Goal: Information Seeking & Learning: Check status

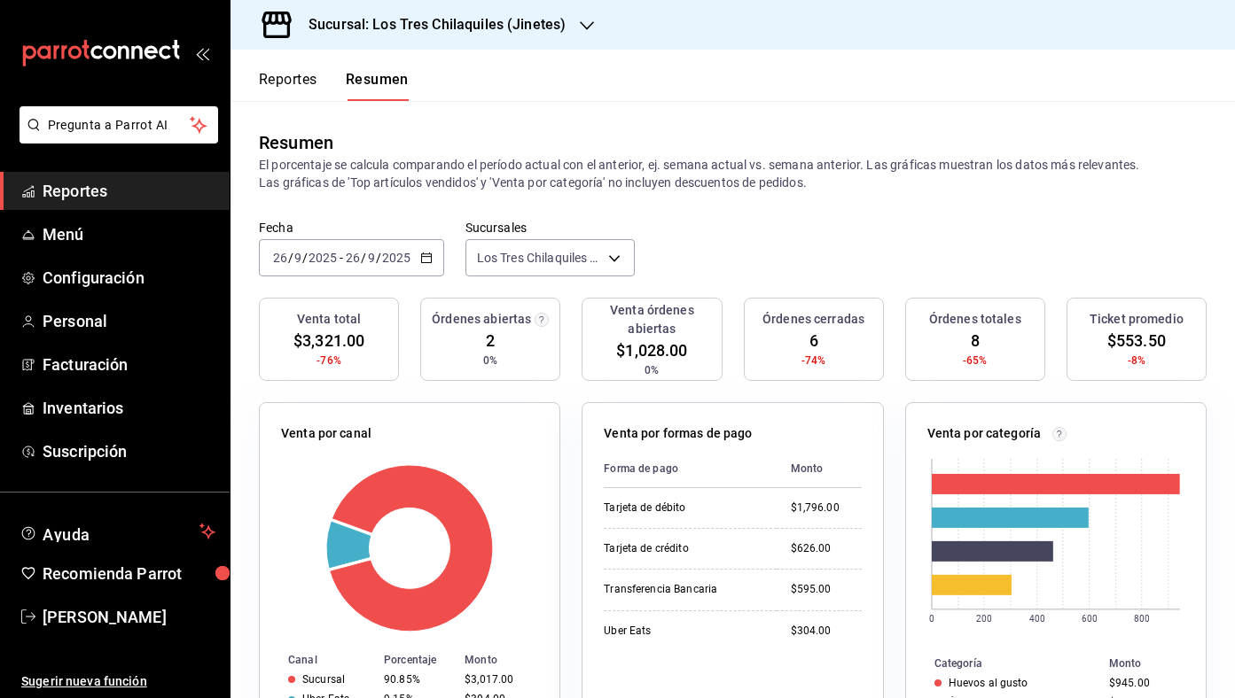
click at [300, 97] on button "Reportes" at bounding box center [288, 86] width 58 height 30
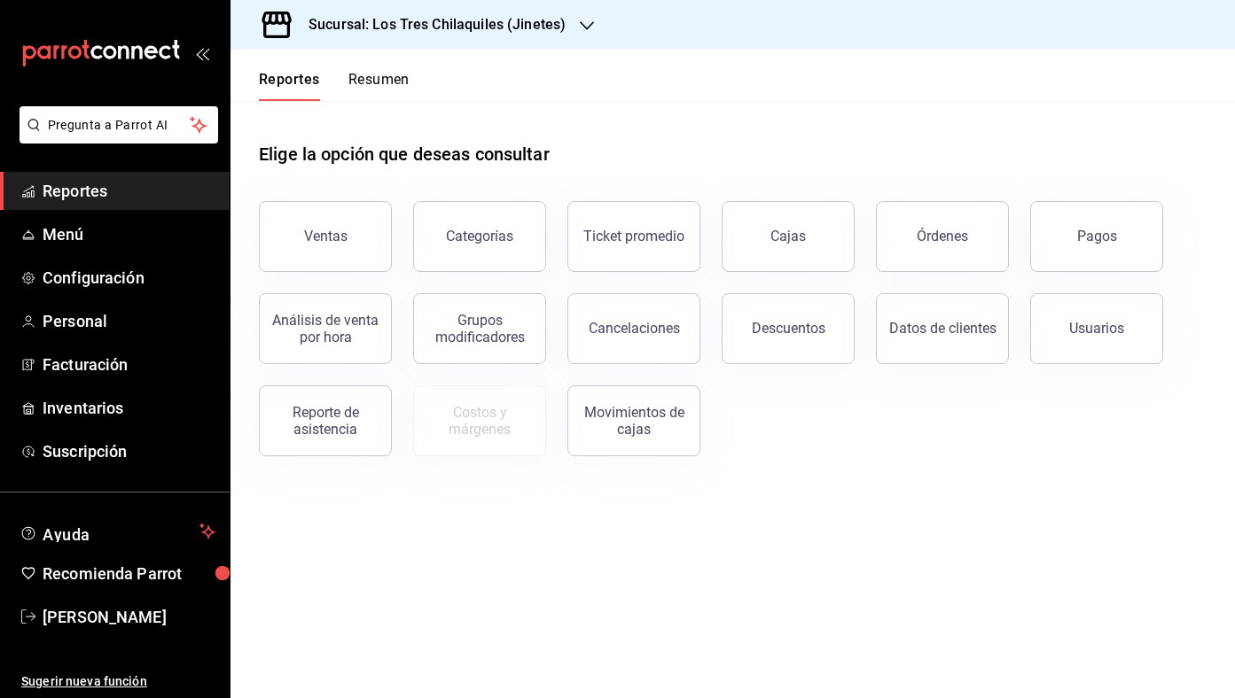
click at [348, 91] on button "Resumen" at bounding box center [378, 86] width 61 height 30
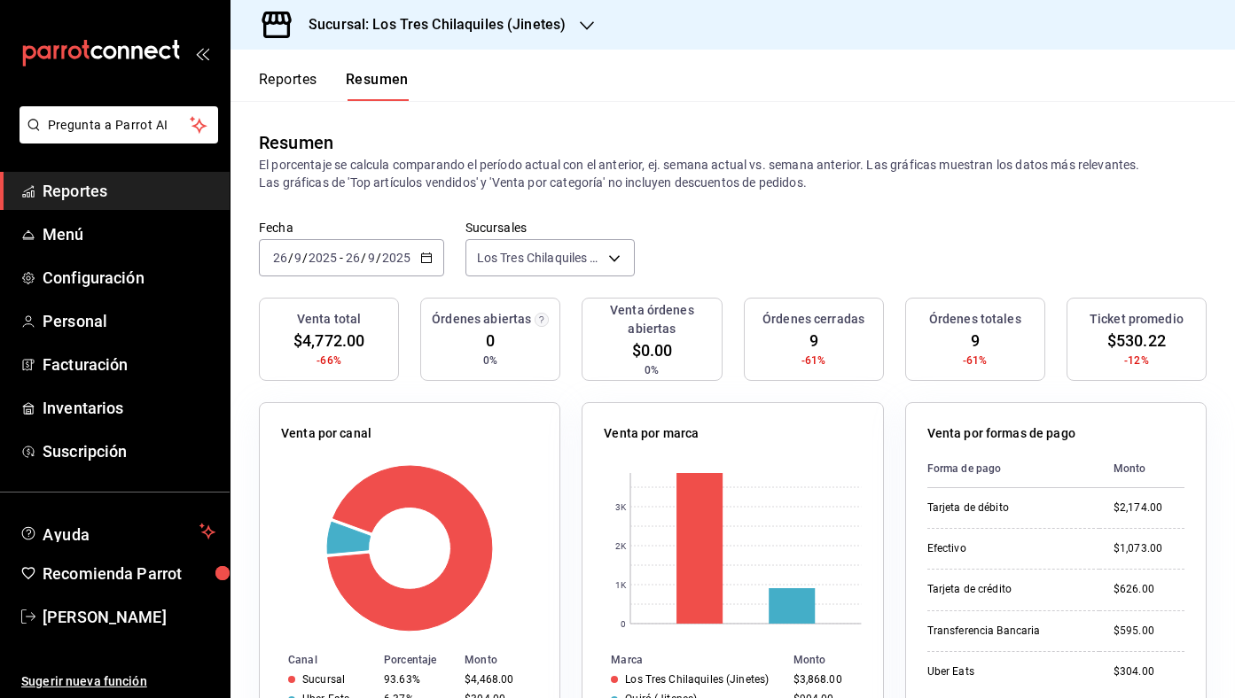
click at [308, 85] on button "Reportes" at bounding box center [288, 86] width 58 height 30
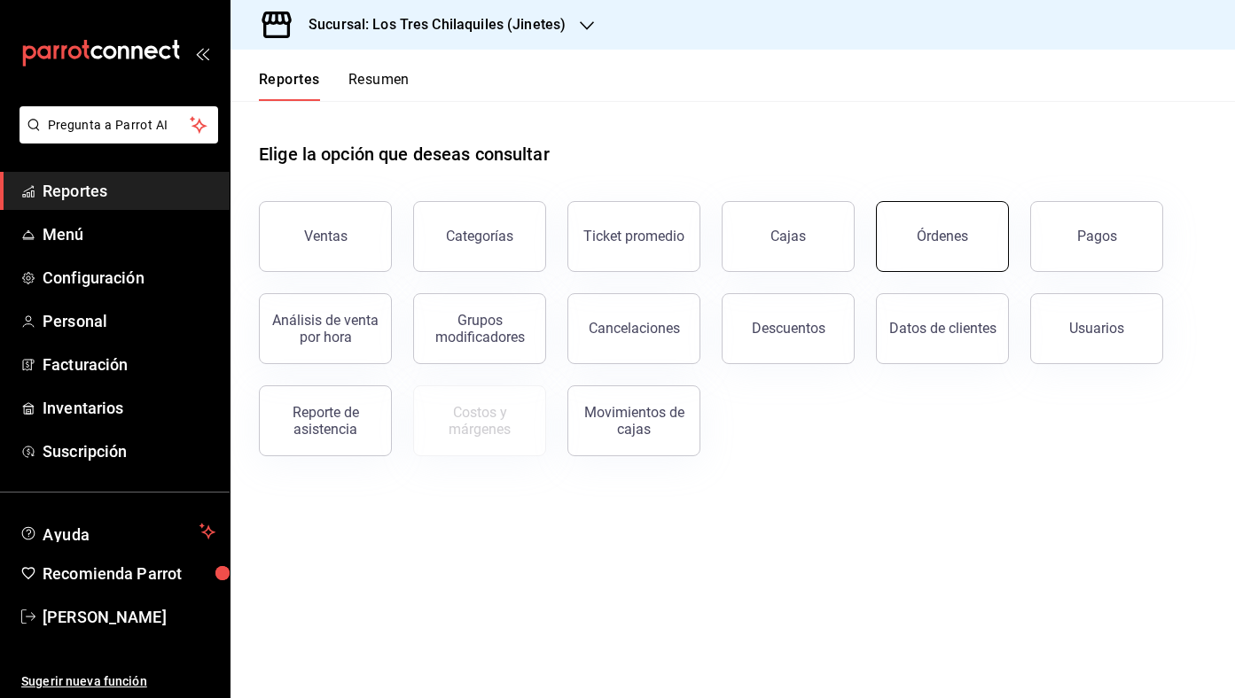
click at [941, 250] on button "Órdenes" at bounding box center [942, 236] width 133 height 71
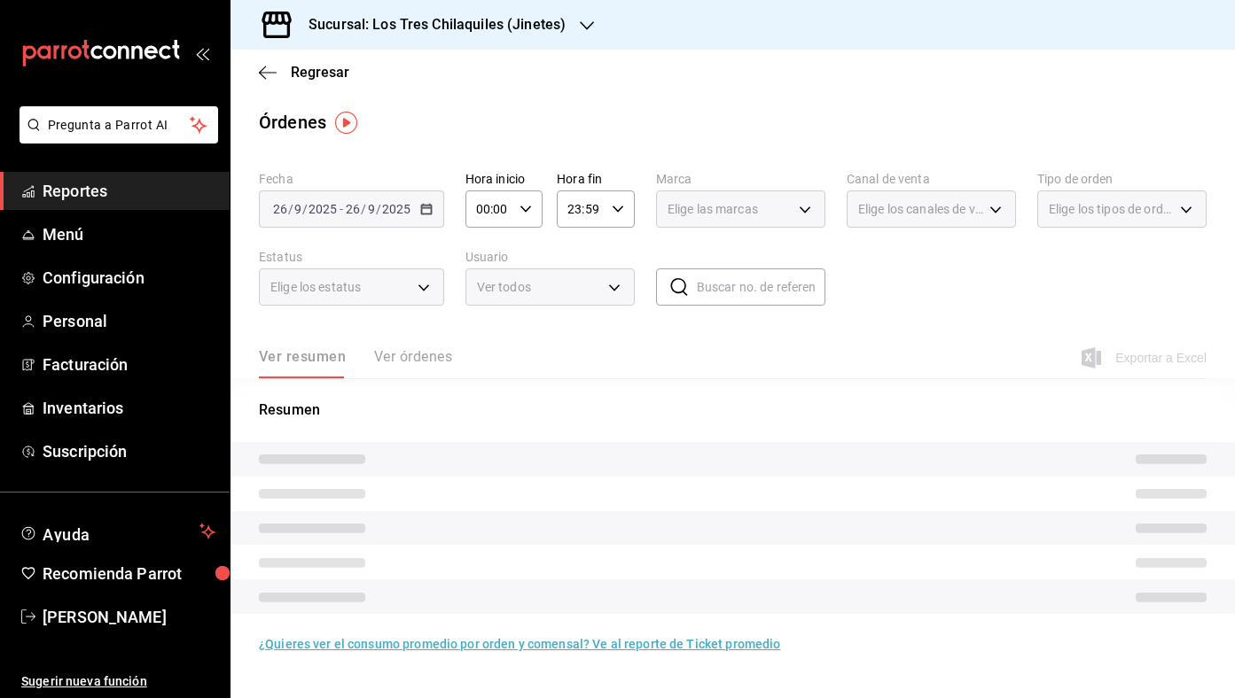
click at [1100, 206] on span "Elige los tipos de orden" at bounding box center [1110, 209] width 125 height 18
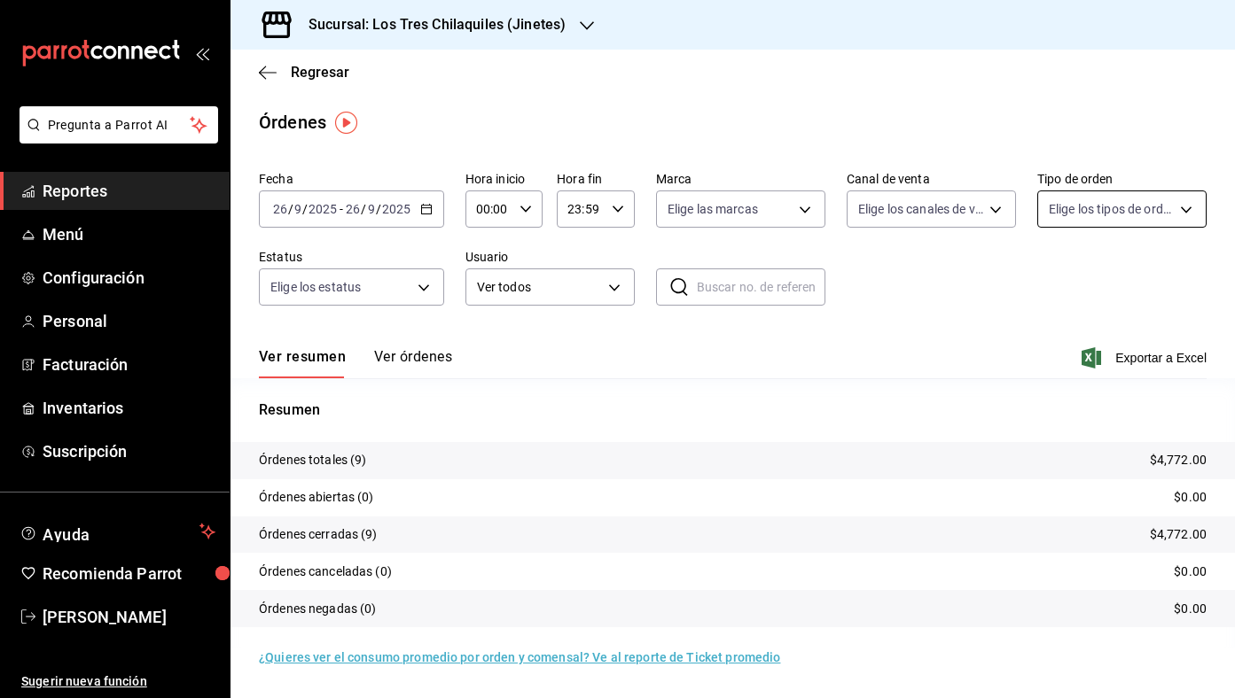
click at [1125, 219] on body "Pregunta a Parrot AI Reportes Menú Configuración Personal Facturación Inventari…" at bounding box center [617, 349] width 1235 height 698
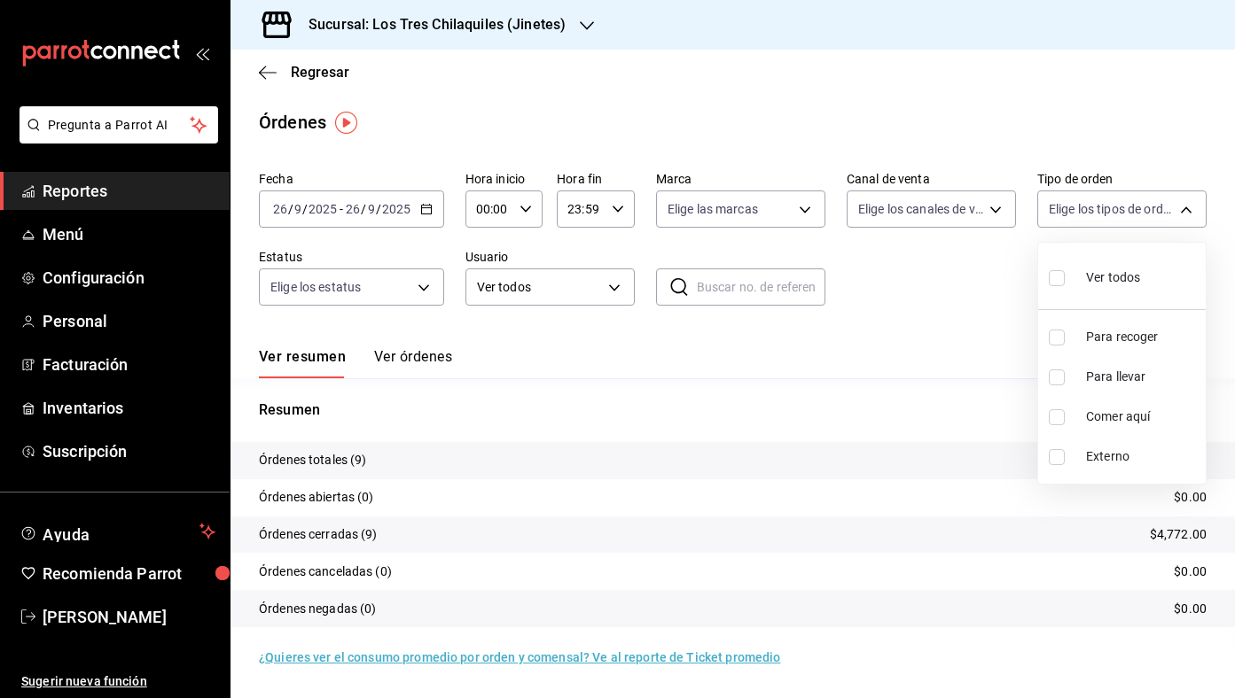
click at [1120, 424] on span "Comer aquí" at bounding box center [1142, 417] width 113 height 19
type input "56f71dbc-c776-499c-b0d1-bf469380f4b3"
checkbox input "true"
click at [1029, 377] on div at bounding box center [617, 349] width 1235 height 698
click at [406, 207] on div at bounding box center [617, 349] width 1235 height 698
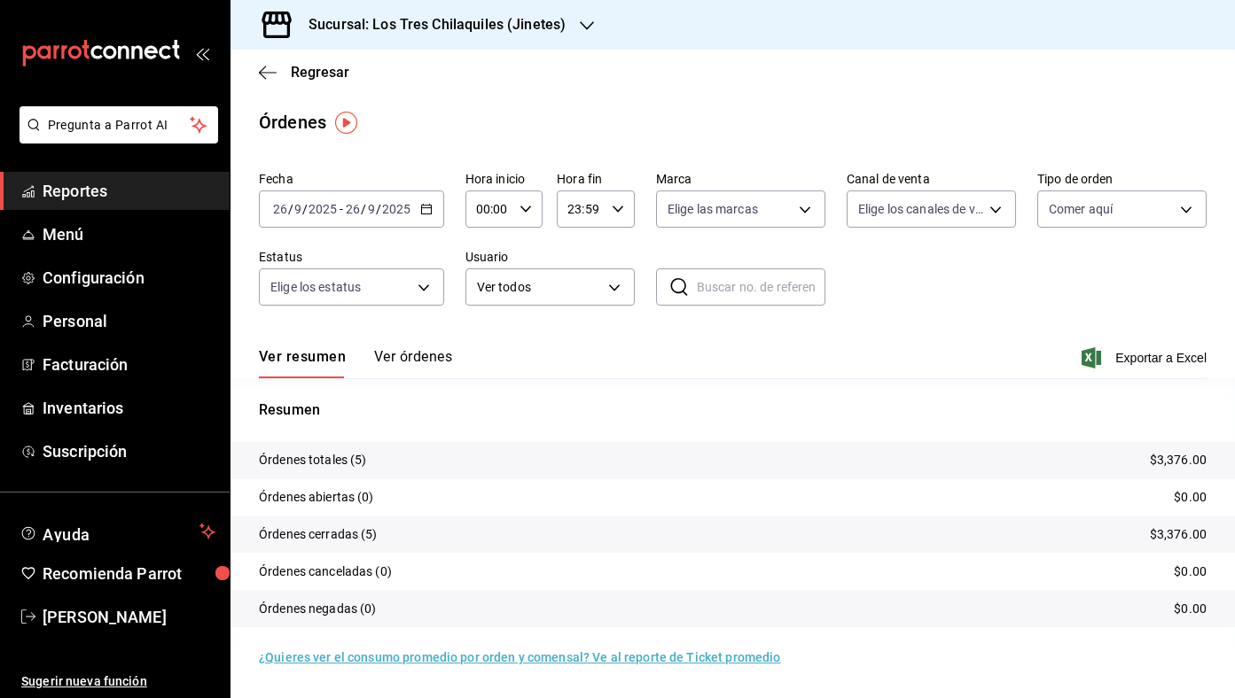
click at [410, 207] on div "[DATE] [DATE]" at bounding box center [377, 209] width 69 height 14
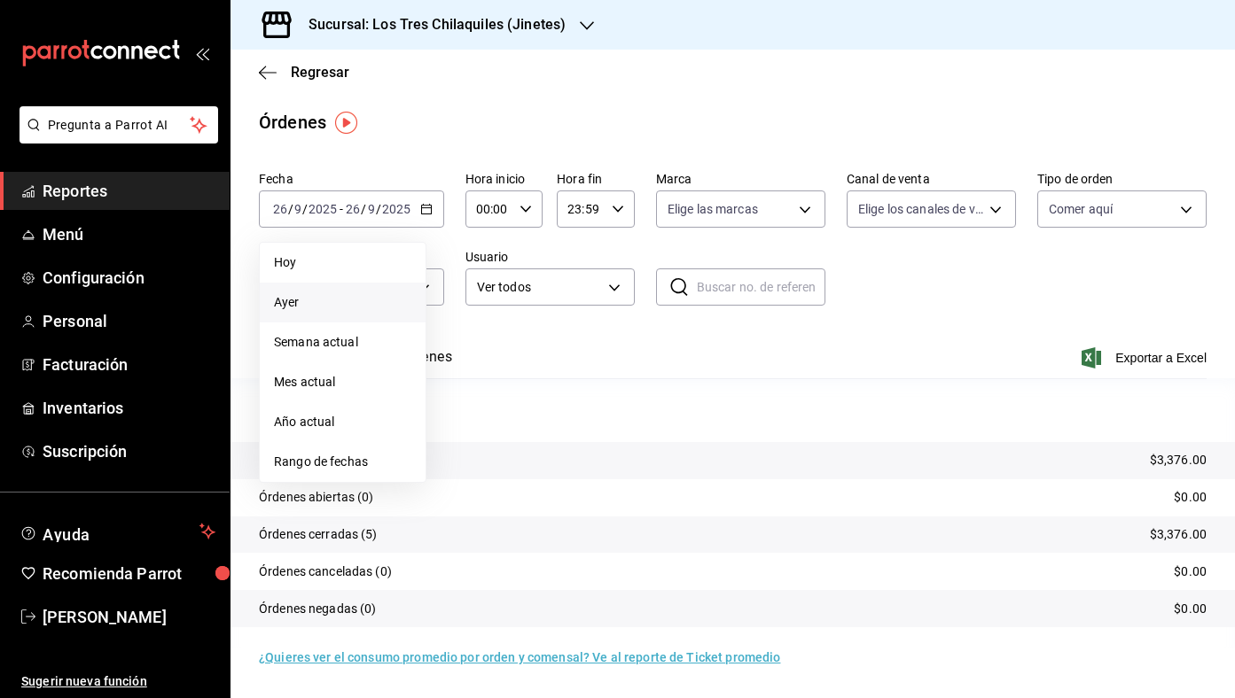
click at [362, 313] on li "Ayer" at bounding box center [343, 303] width 166 height 40
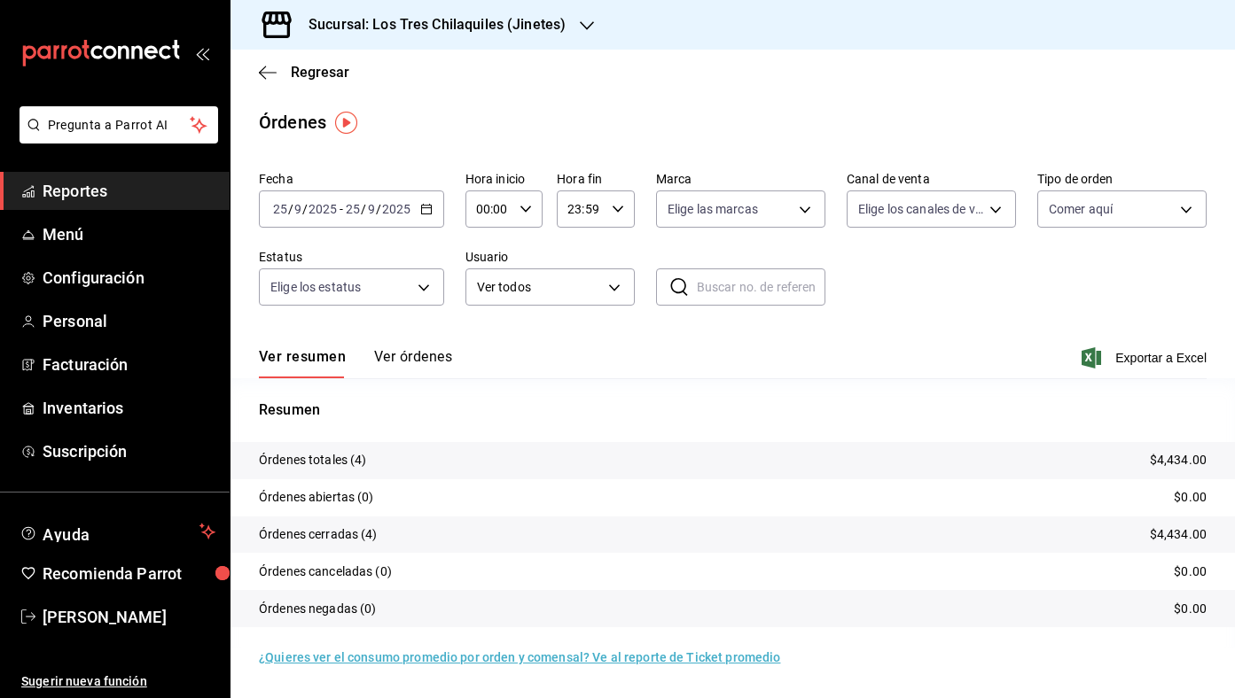
click at [704, 388] on div "Resumen Órdenes totales (4) $4,434.00 Órdenes abiertas (0) $0.00 Órdenes cerrad…" at bounding box center [732, 513] width 1004 height 270
click at [338, 87] on div "Regresar" at bounding box center [732, 72] width 1004 height 45
click at [338, 77] on span "Regresar" at bounding box center [320, 72] width 58 height 17
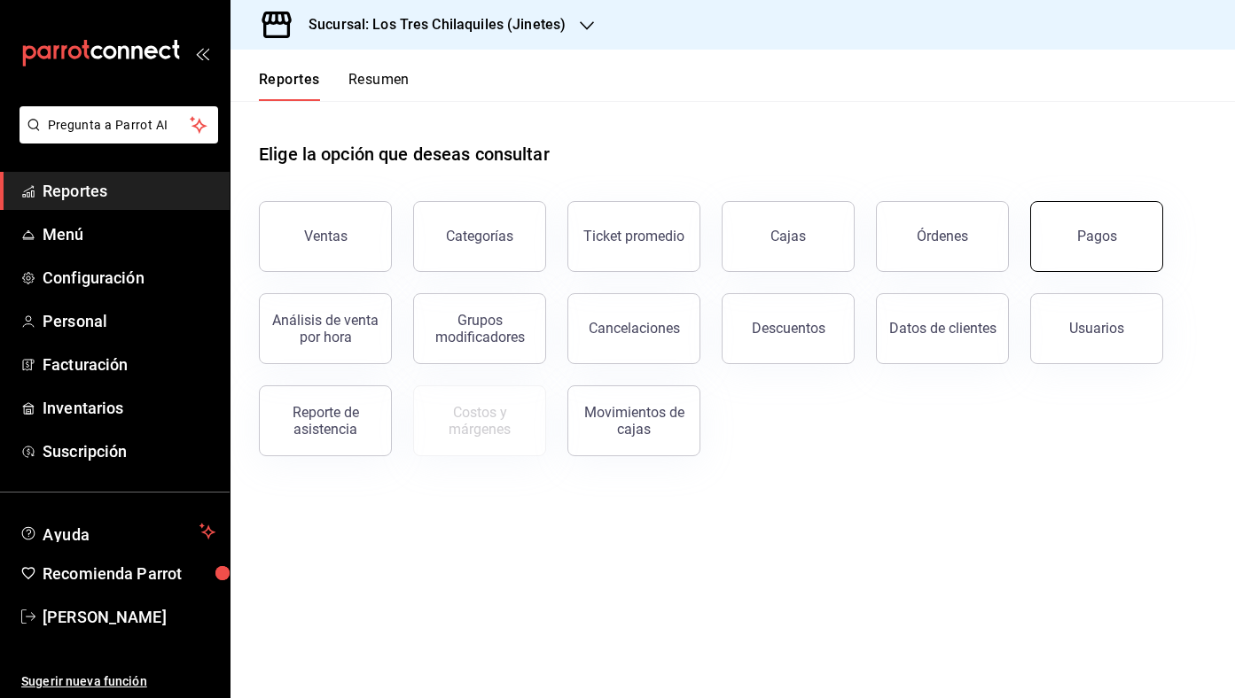
click at [1091, 260] on button "Pagos" at bounding box center [1096, 236] width 133 height 71
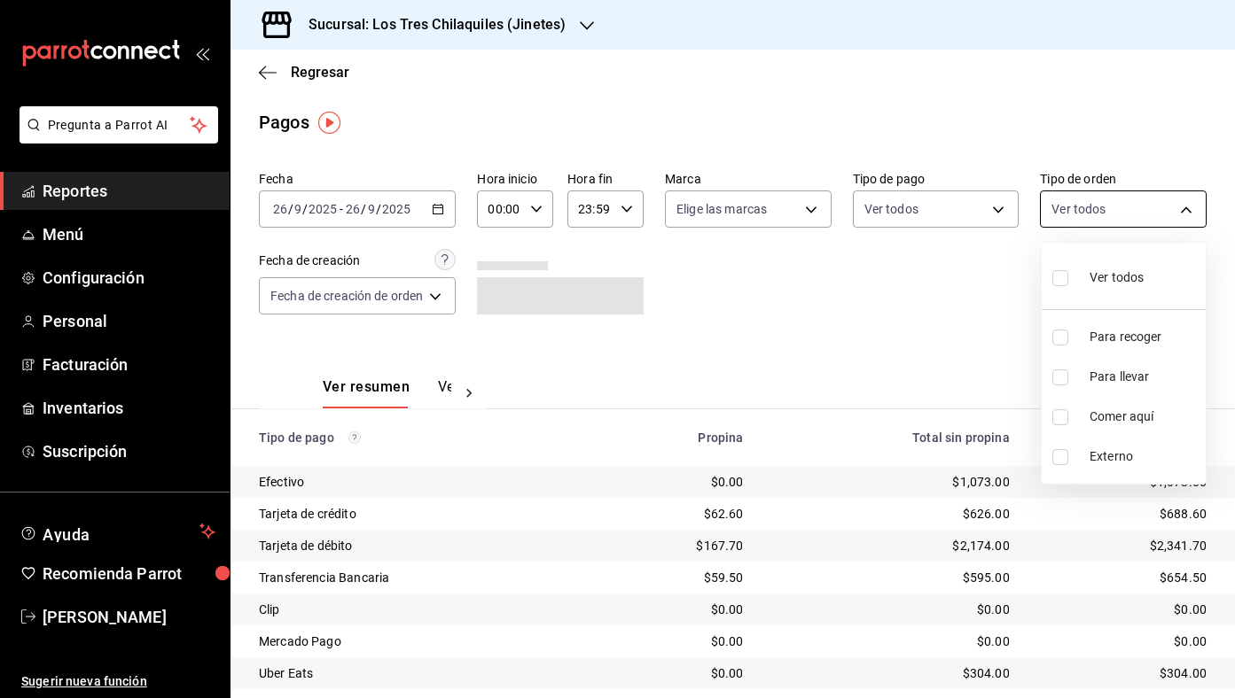
click at [1099, 204] on body "Pregunta a Parrot AI Reportes Menú Configuración Personal Facturación Inventari…" at bounding box center [617, 349] width 1235 height 698
click at [1089, 415] on span "Comer aquí" at bounding box center [1143, 417] width 109 height 19
type input "56f71dbc-c776-499c-b0d1-bf469380f4b3"
checkbox input "true"
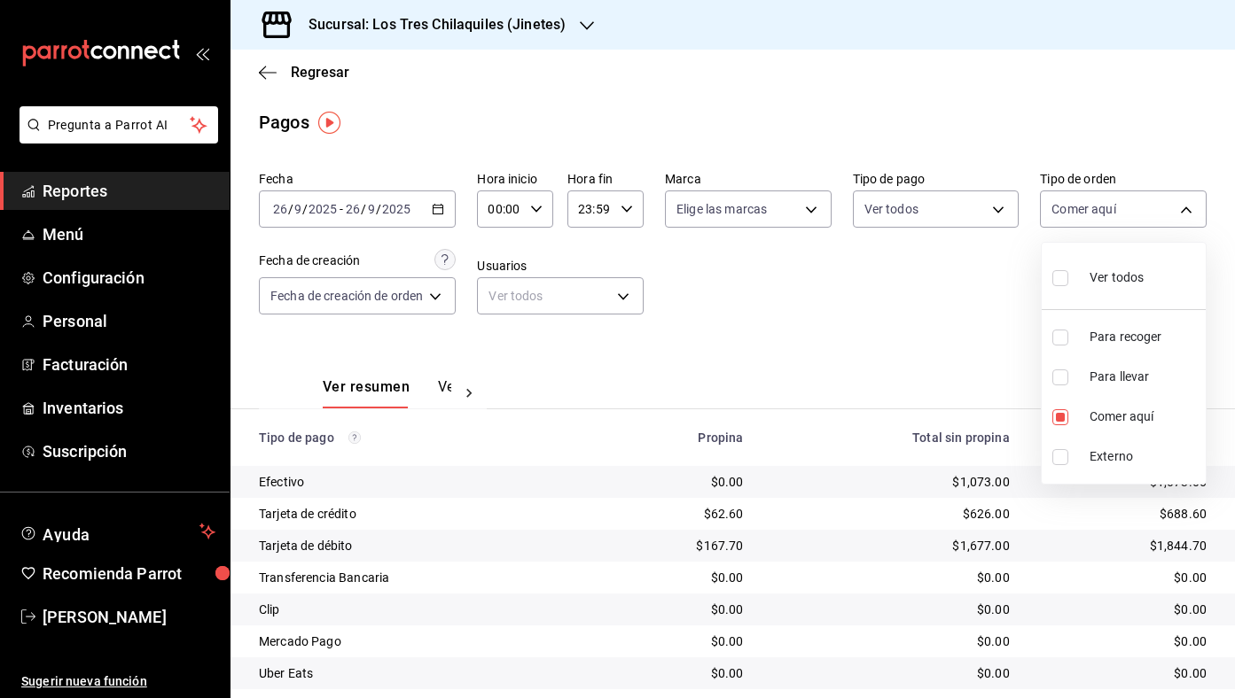
click at [865, 353] on div at bounding box center [617, 349] width 1235 height 698
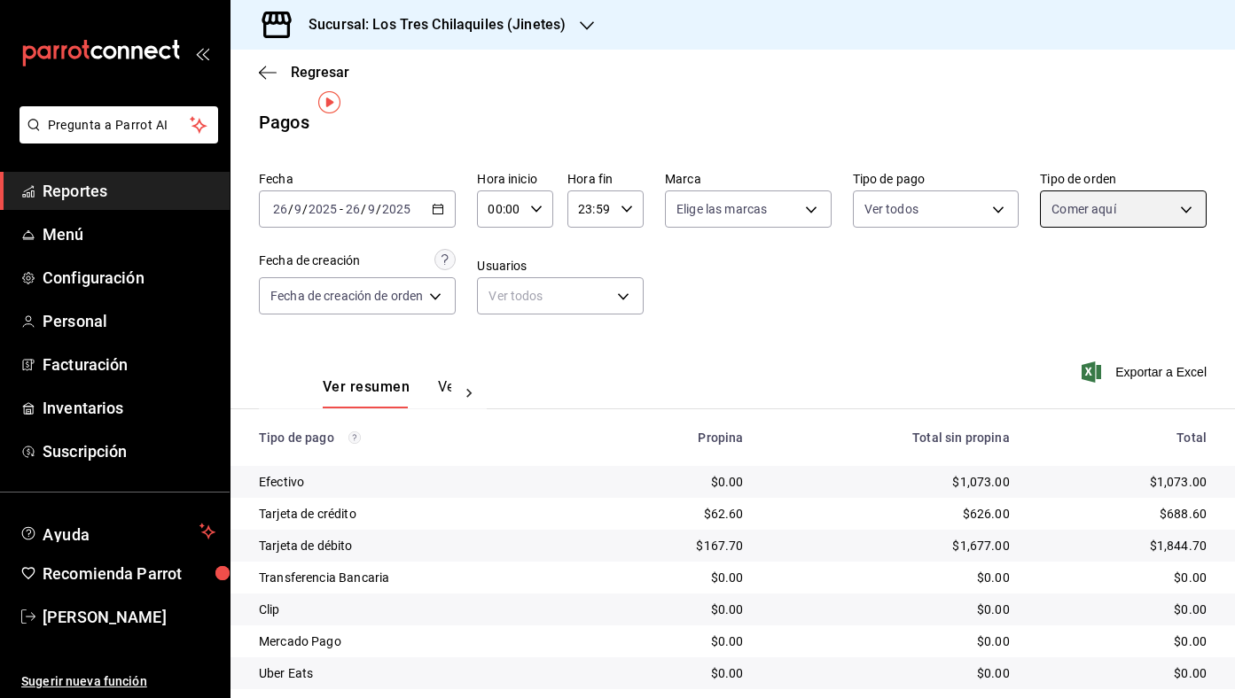
scroll to position [83, 0]
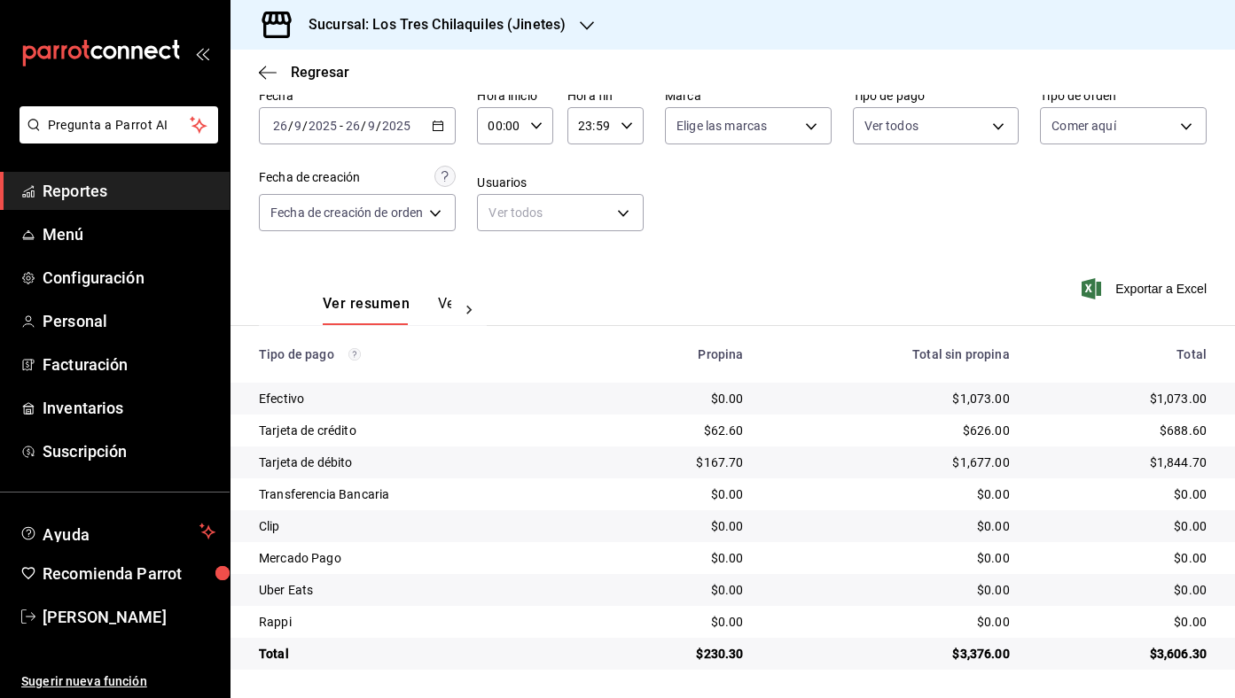
click at [336, 81] on div "Regresar" at bounding box center [732, 72] width 1004 height 45
click at [334, 76] on span "Regresar" at bounding box center [320, 72] width 58 height 17
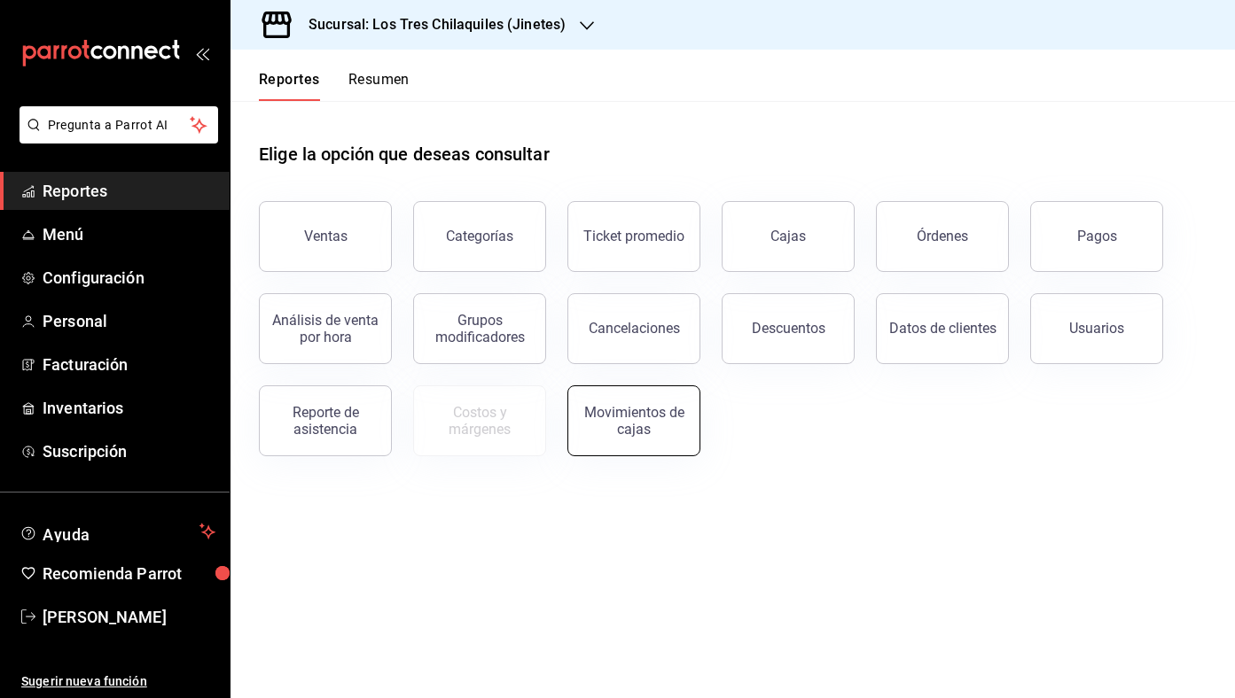
click at [626, 425] on div "Movimientos de cajas" at bounding box center [634, 421] width 110 height 34
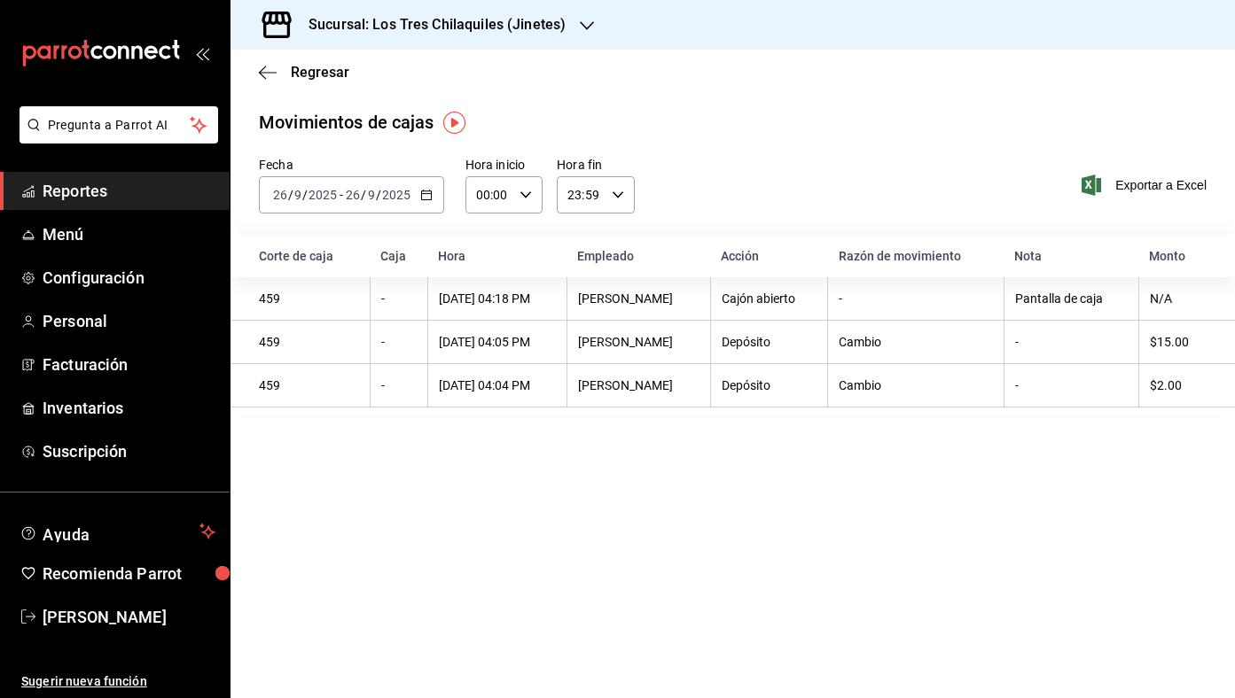
click at [423, 191] on \(Stroke\) "button" at bounding box center [426, 196] width 11 height 10
click at [378, 278] on li "Ayer" at bounding box center [343, 289] width 166 height 40
